Goal: Navigation & Orientation: Understand site structure

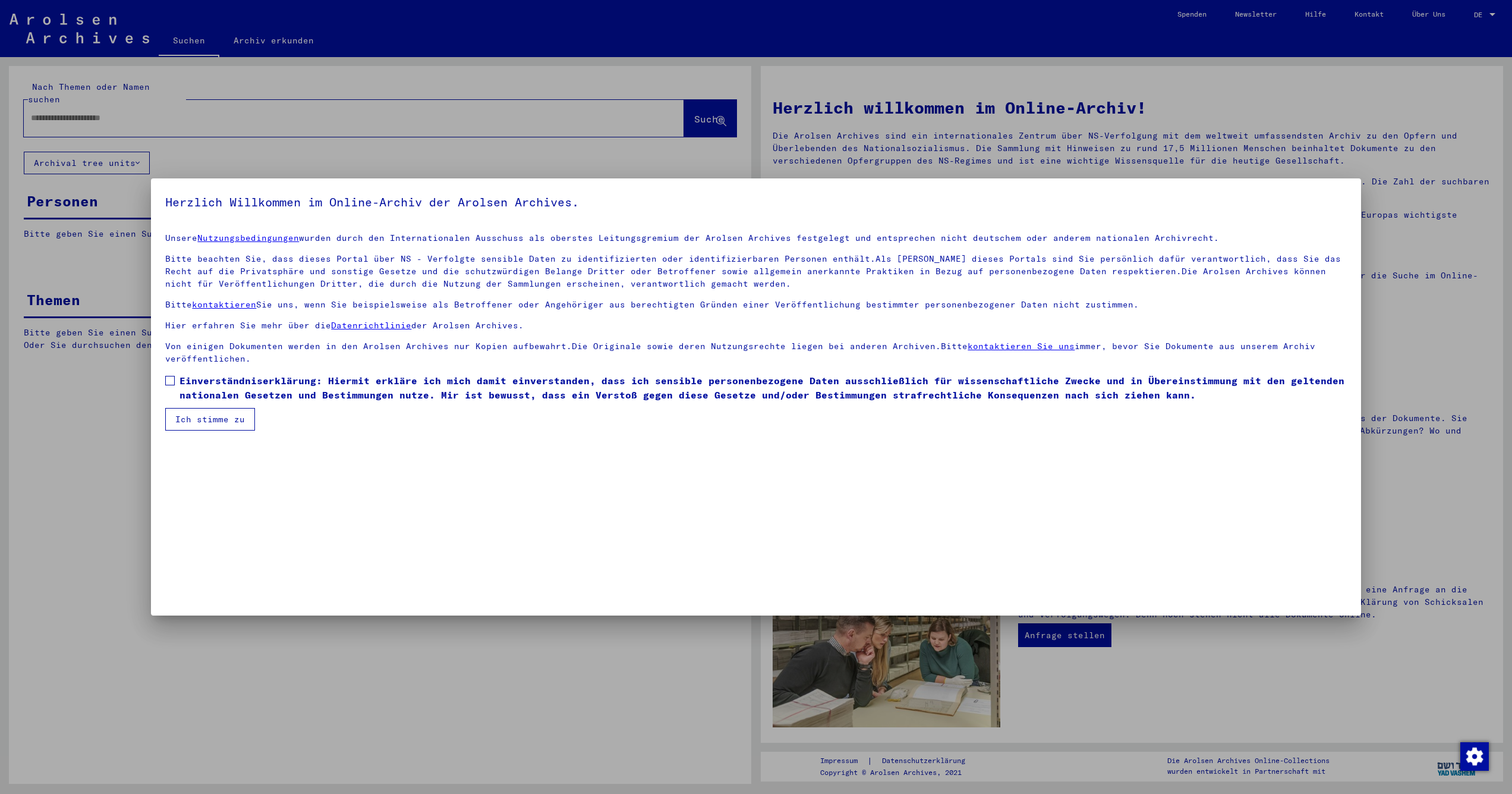
click at [201, 415] on button "Ich stimme zu" at bounding box center [210, 419] width 90 height 23
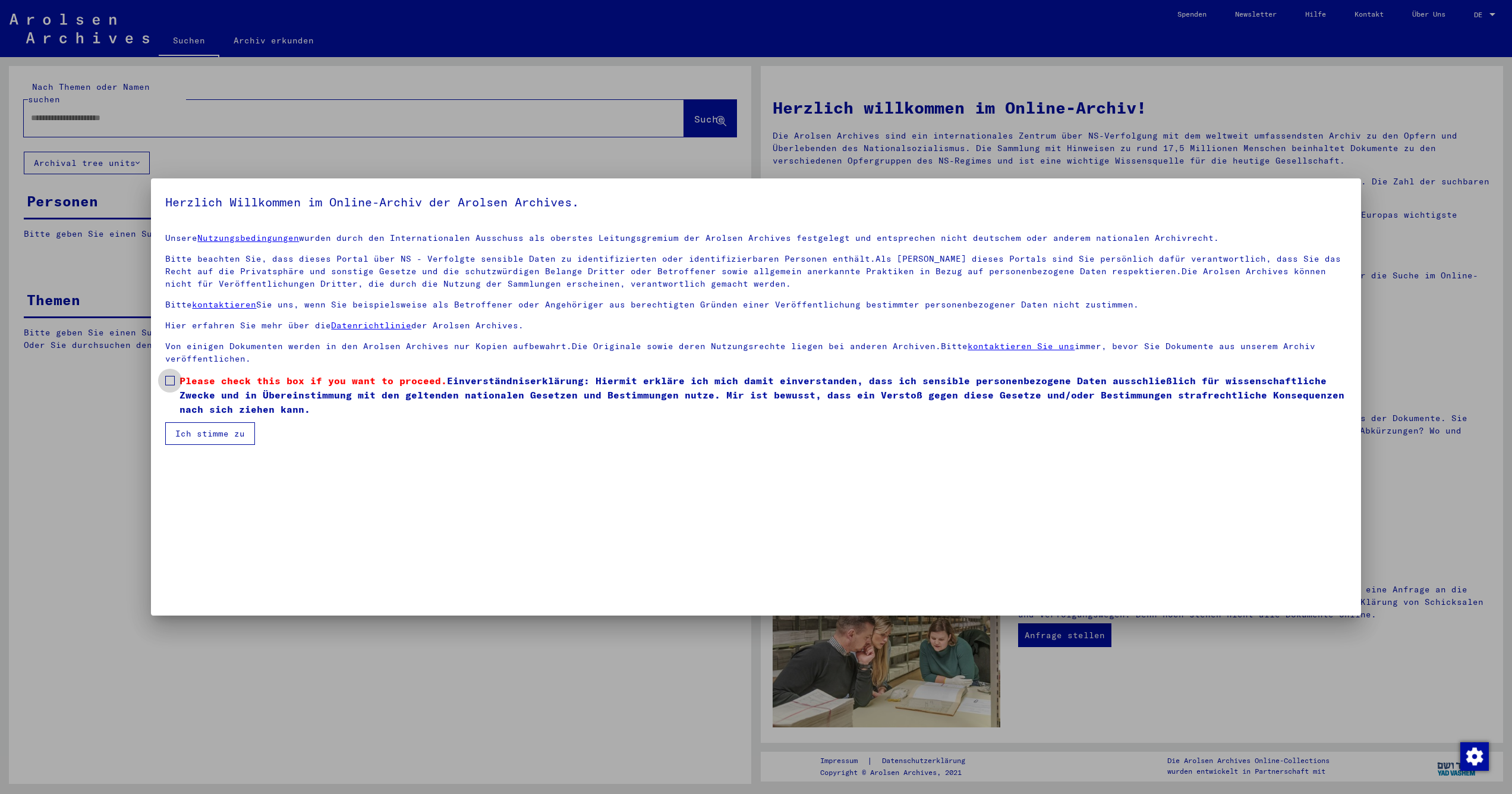
click at [168, 380] on span at bounding box center [170, 380] width 10 height 10
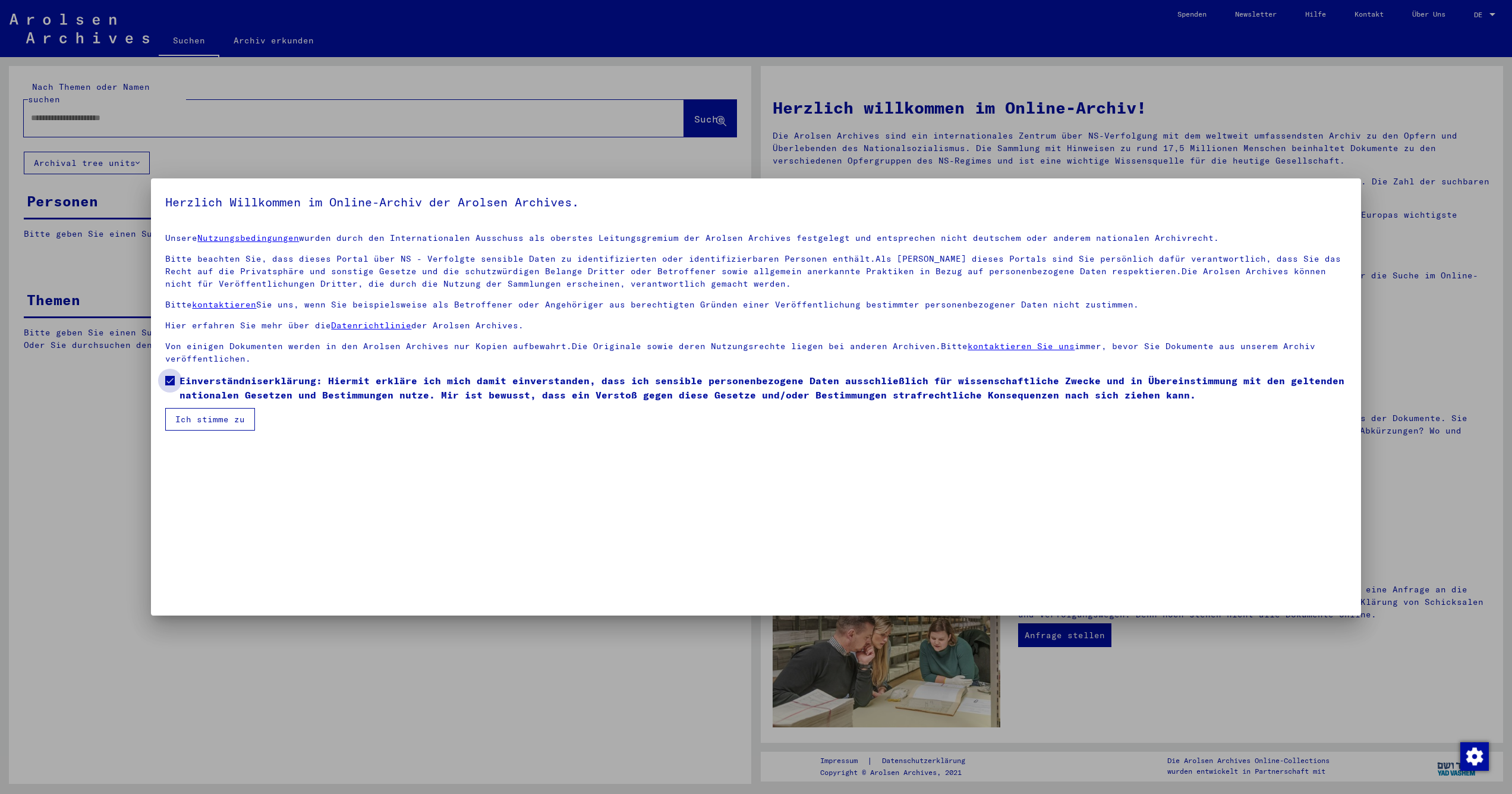
click at [195, 401] on span "Einverständniserklärung: Hiermit erkläre ich mich damit einverstanden, dass ich…" at bounding box center [762, 387] width 1166 height 28
click at [195, 418] on button "Ich stimme zu" at bounding box center [210, 419] width 90 height 23
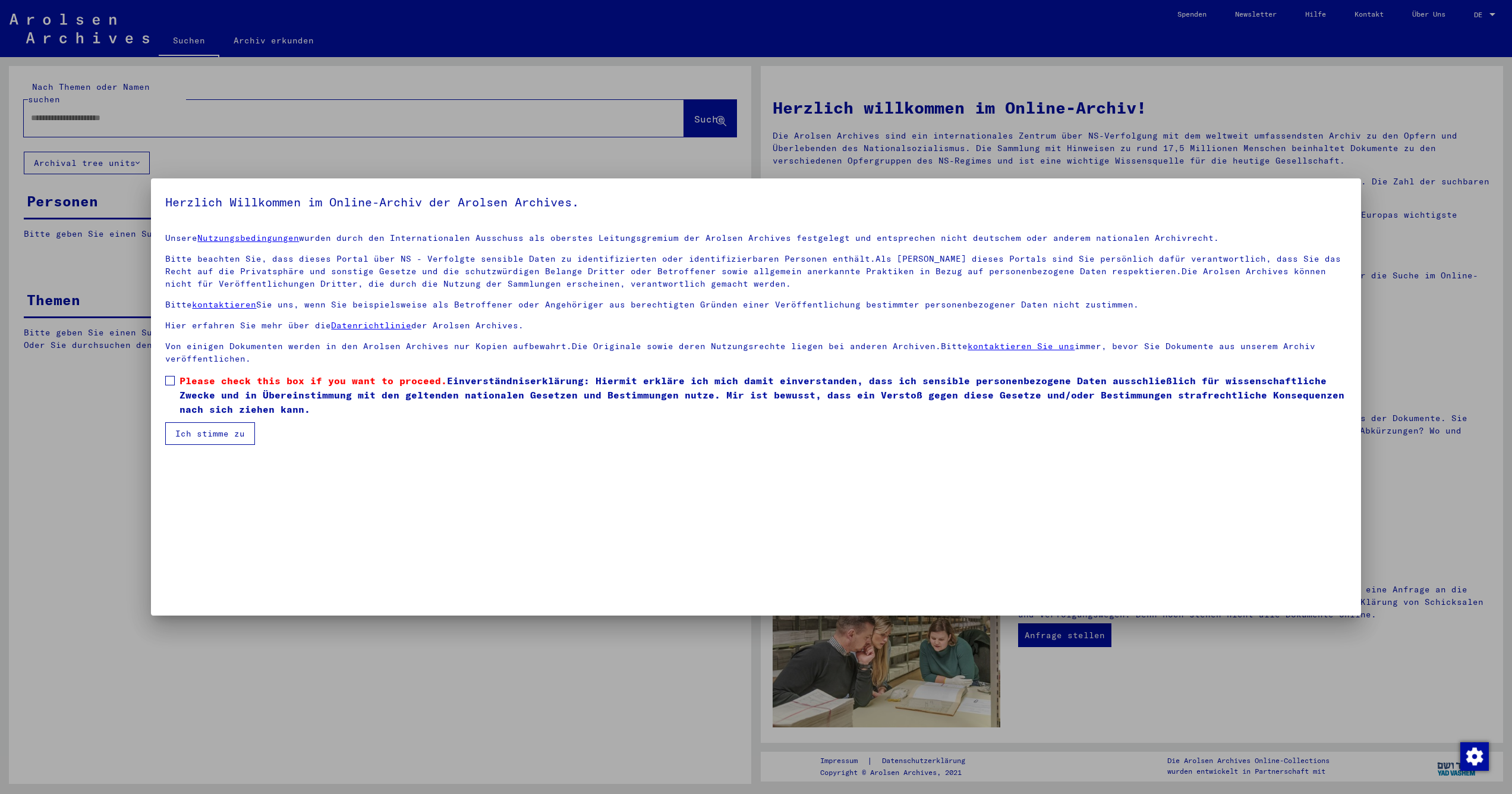
click at [175, 372] on mat-dialog-content "Unsere Nutzungsbedingungen wurden durch den Internationalen Ausschuss als obers…" at bounding box center [756, 334] width 1209 height 221
click at [175, 380] on label "Please check this box if you want to proceed. Einverständniserklärung: Hiermit …" at bounding box center [756, 394] width 1181 height 43
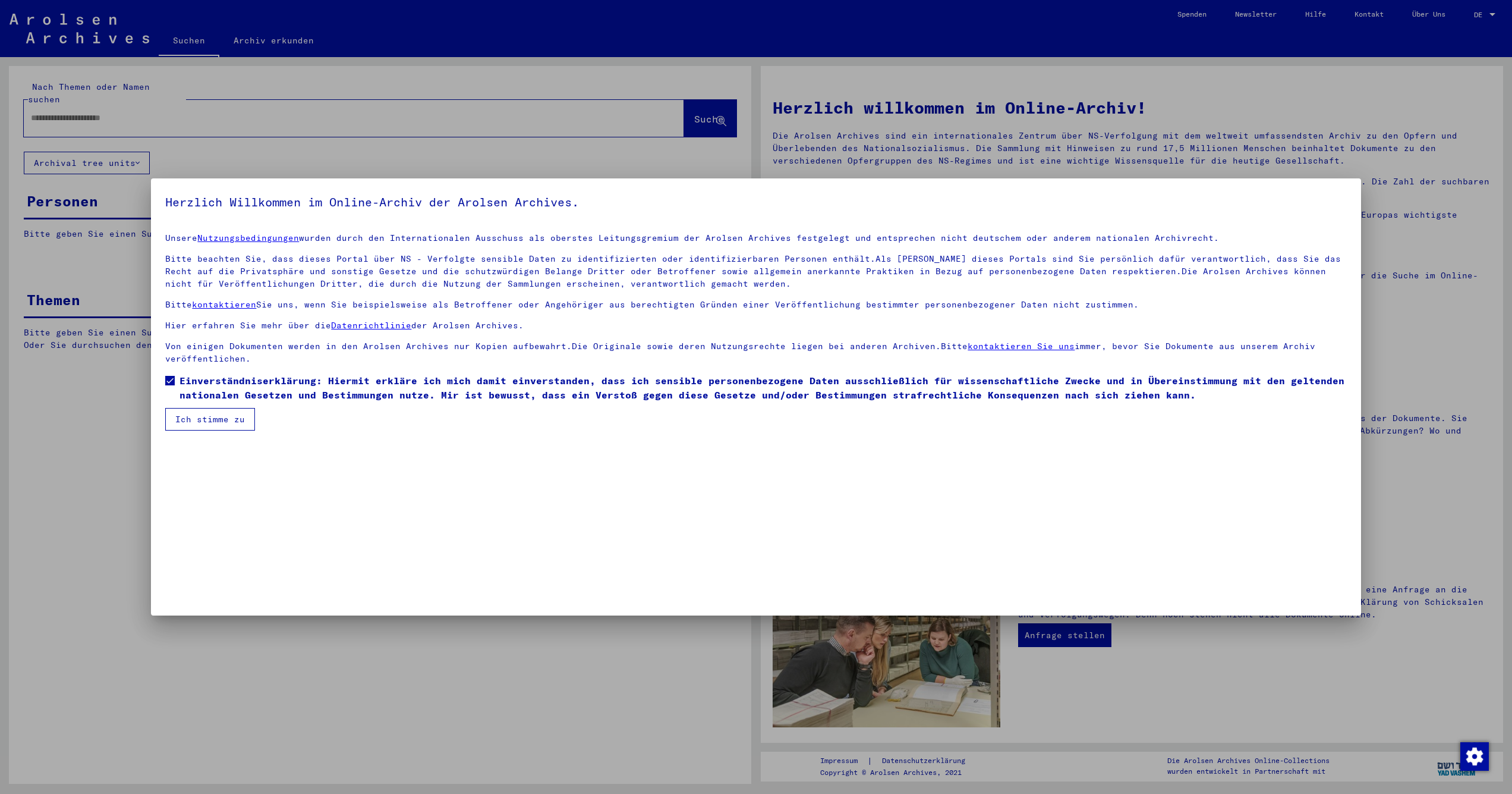
click at [207, 423] on button "Ich stimme zu" at bounding box center [210, 419] width 90 height 23
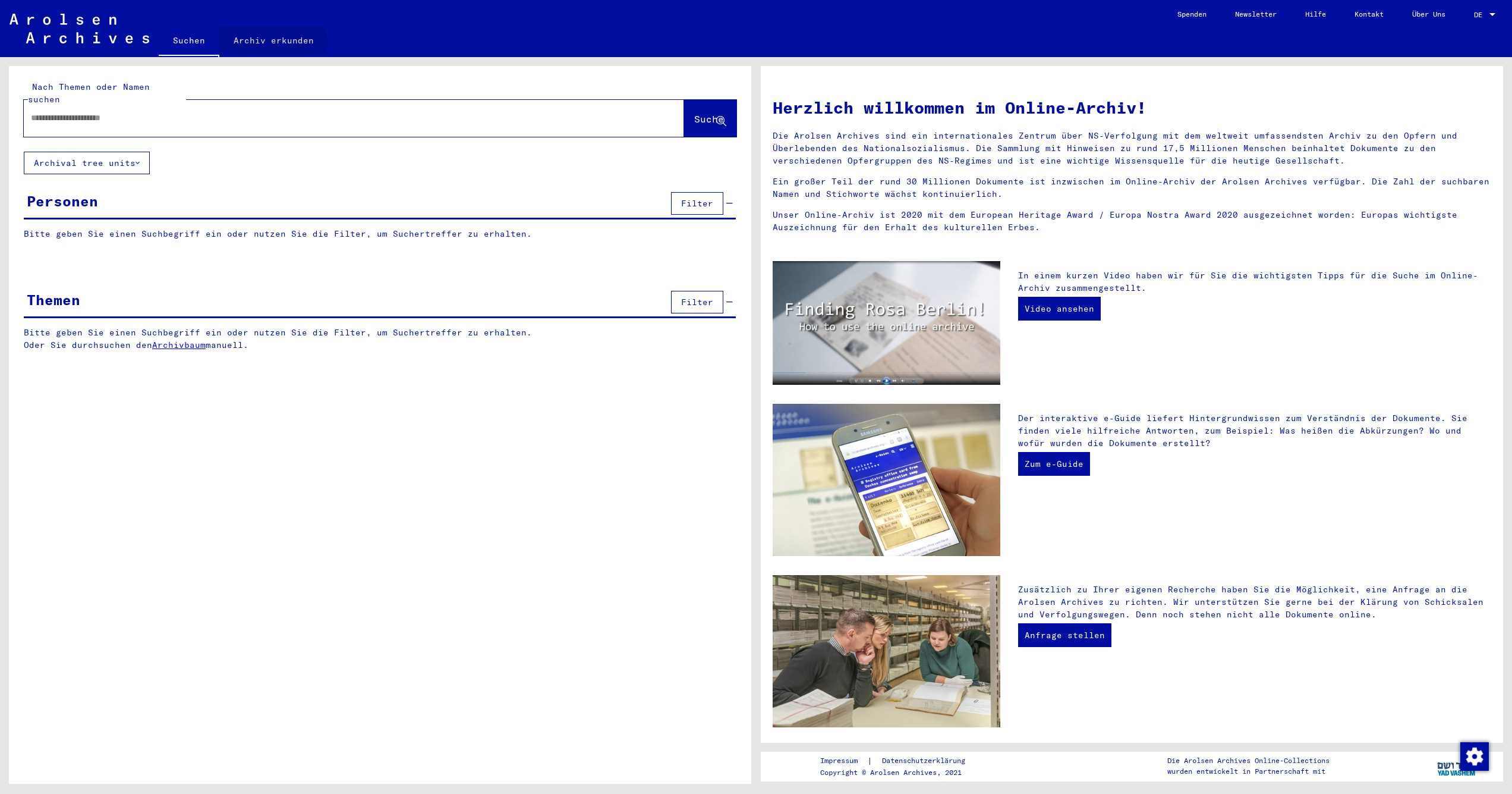
click at [270, 44] on link "Archiv erkunden" at bounding box center [274, 40] width 109 height 28
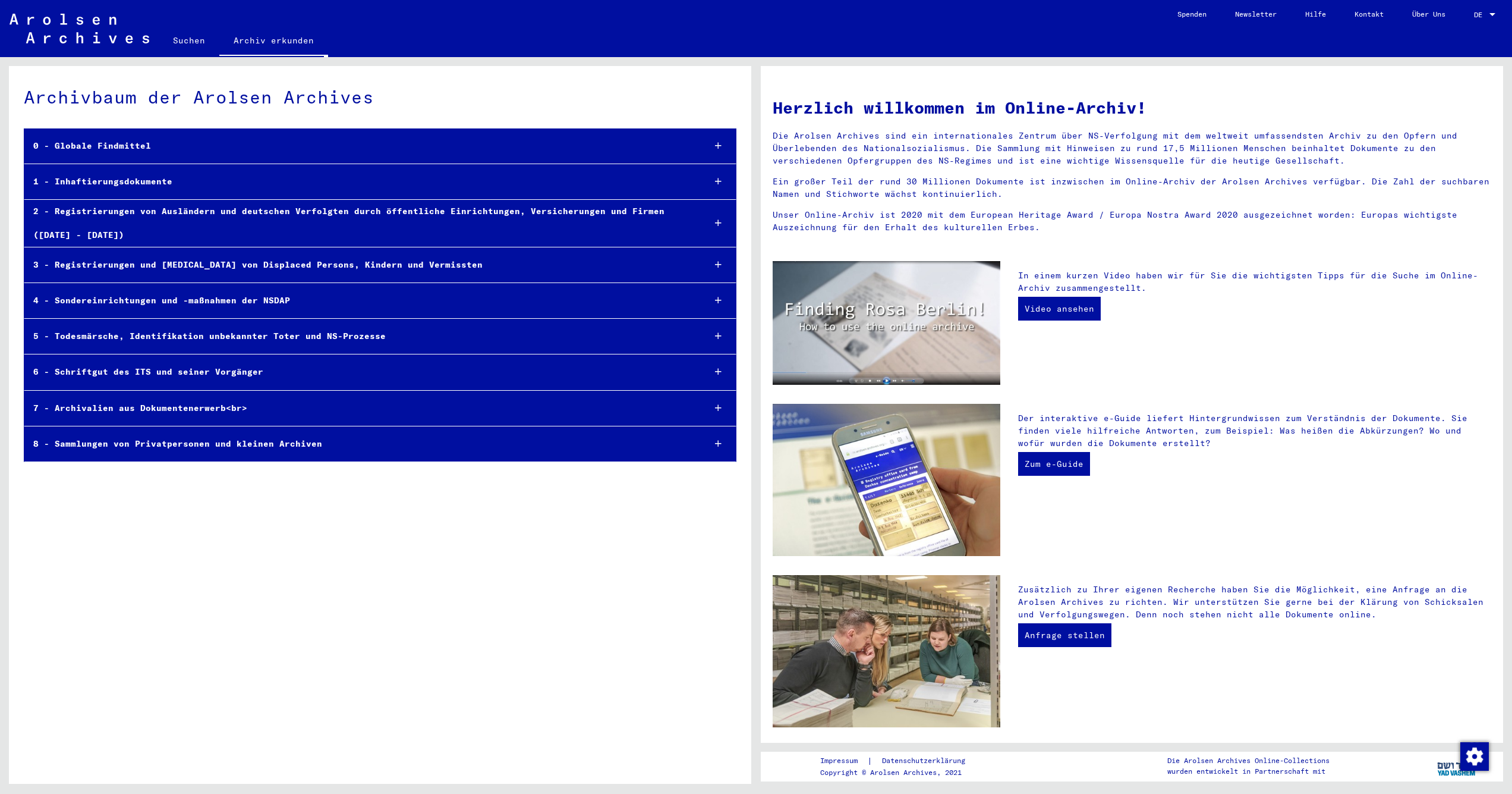
click at [328, 435] on div "8 - Sammlungen von Privatpersonen und kleinen Archiven" at bounding box center [359, 443] width 671 height 23
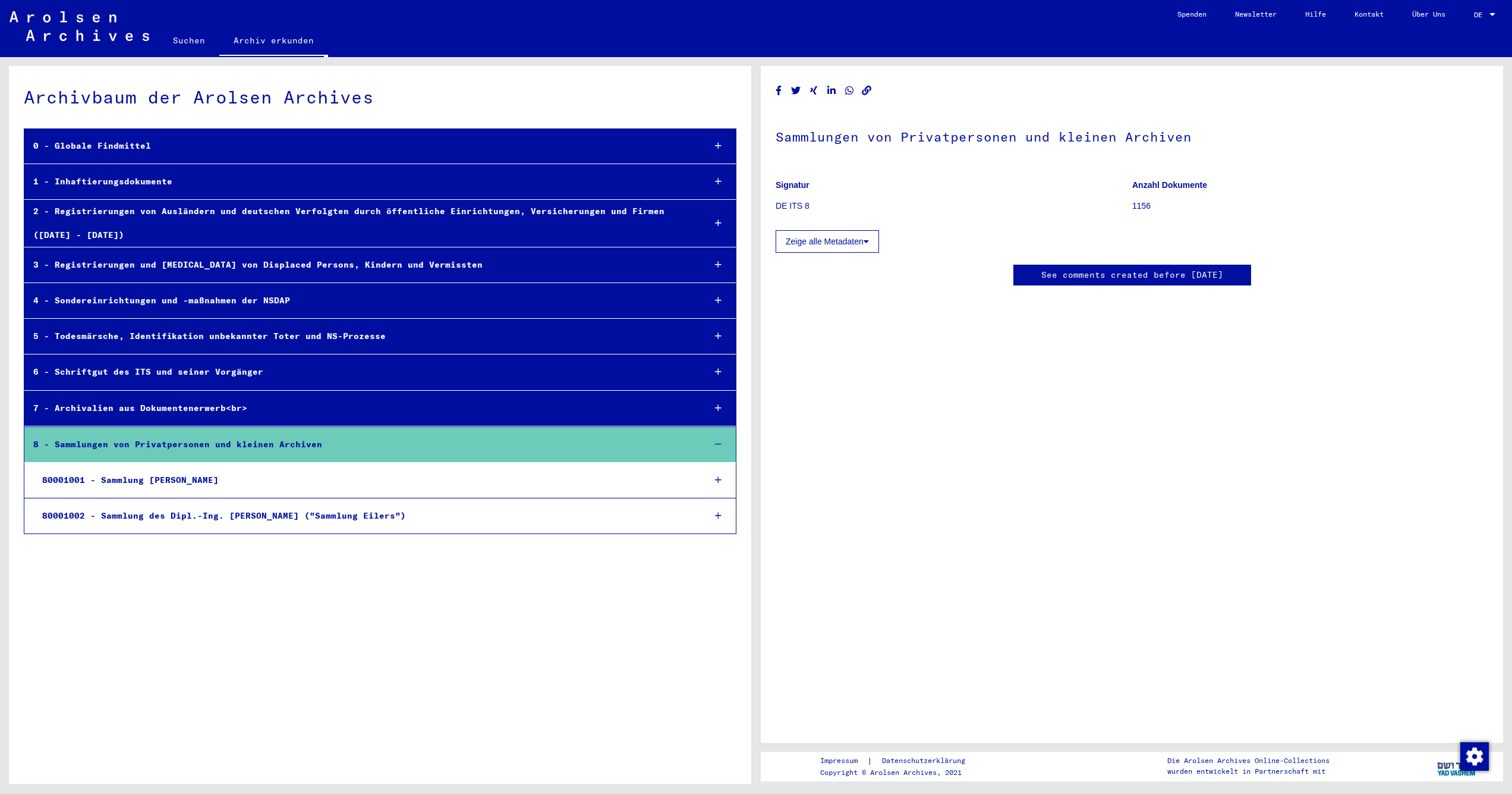
click at [366, 380] on div "6 - Schriftgut des ITS und seiner Vorgänger" at bounding box center [359, 372] width 671 height 23
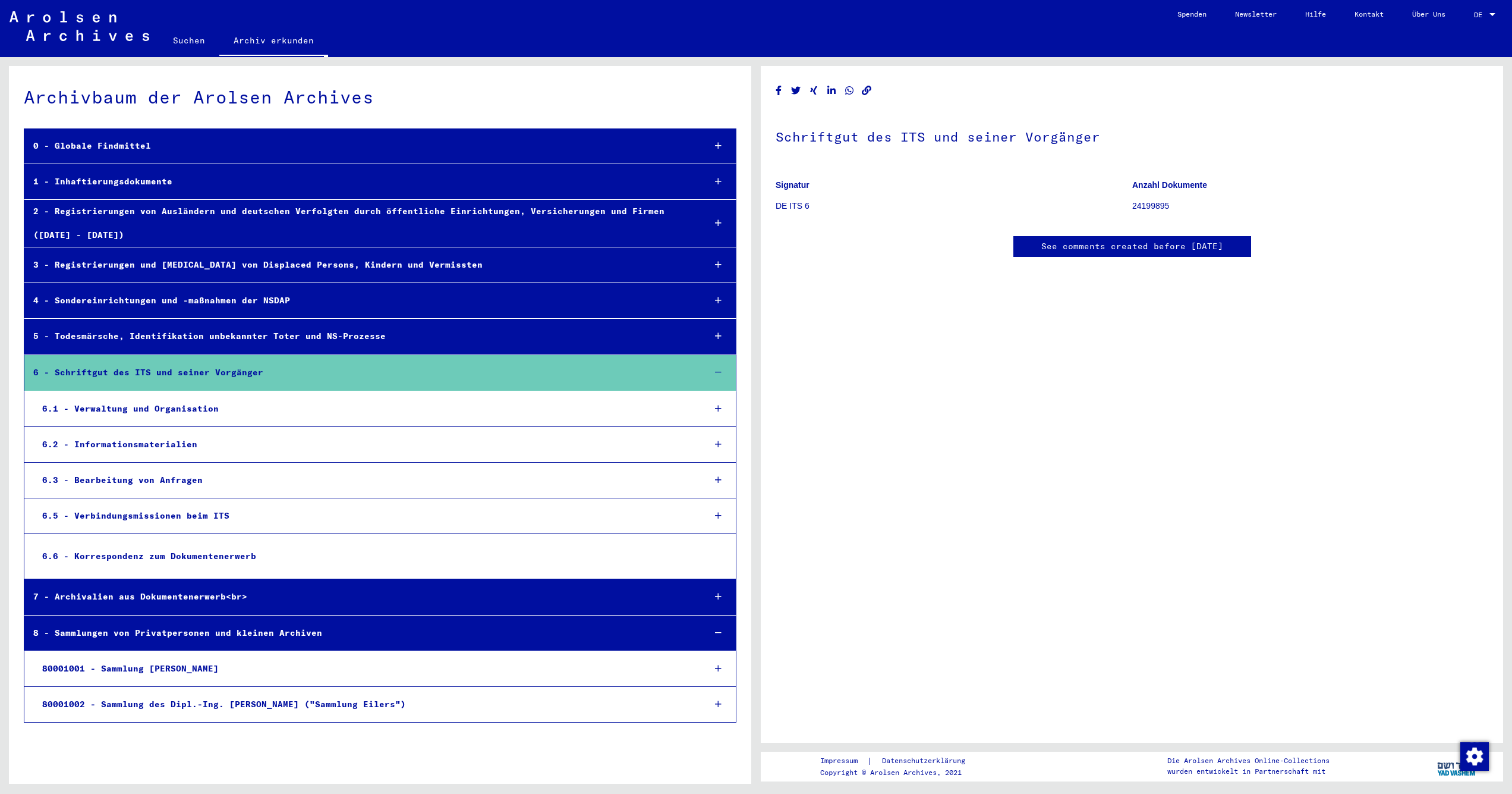
click at [111, 28] on img at bounding box center [79, 26] width 140 height 30
